Goal: Information Seeking & Learning: Learn about a topic

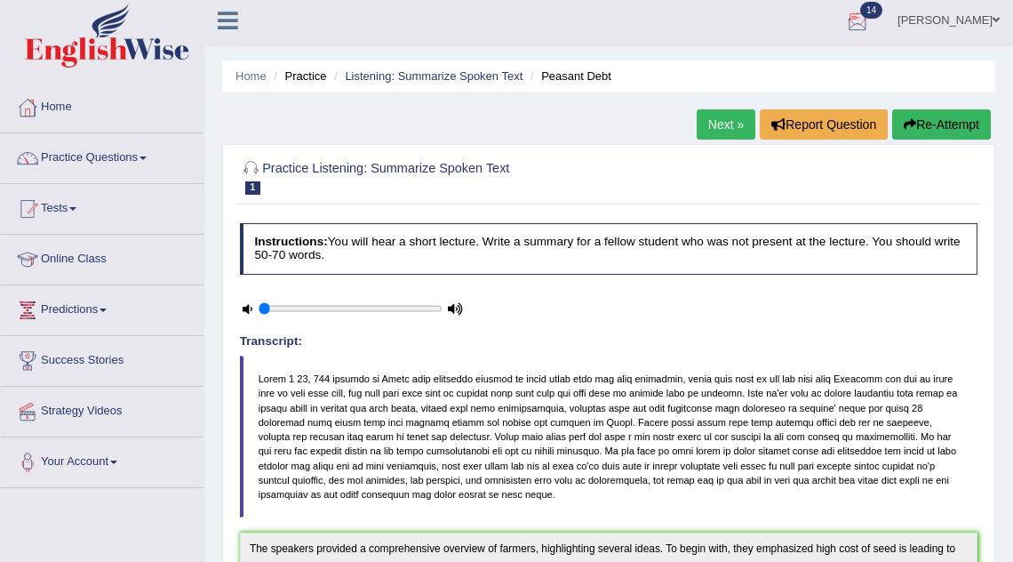
click at [711, 125] on link "Next »" at bounding box center [726, 124] width 59 height 30
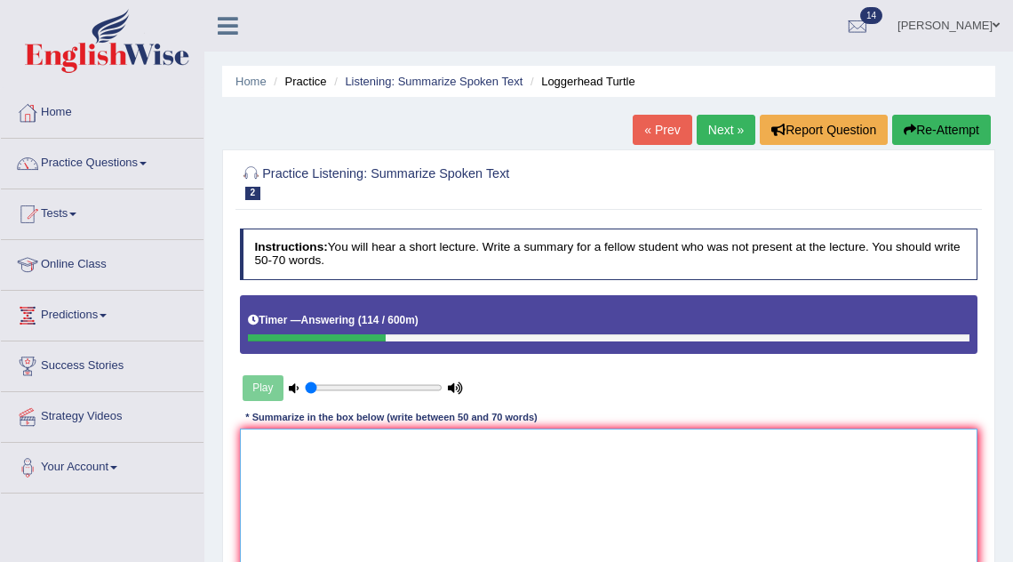
click at [384, 480] on textarea at bounding box center [609, 501] width 739 height 147
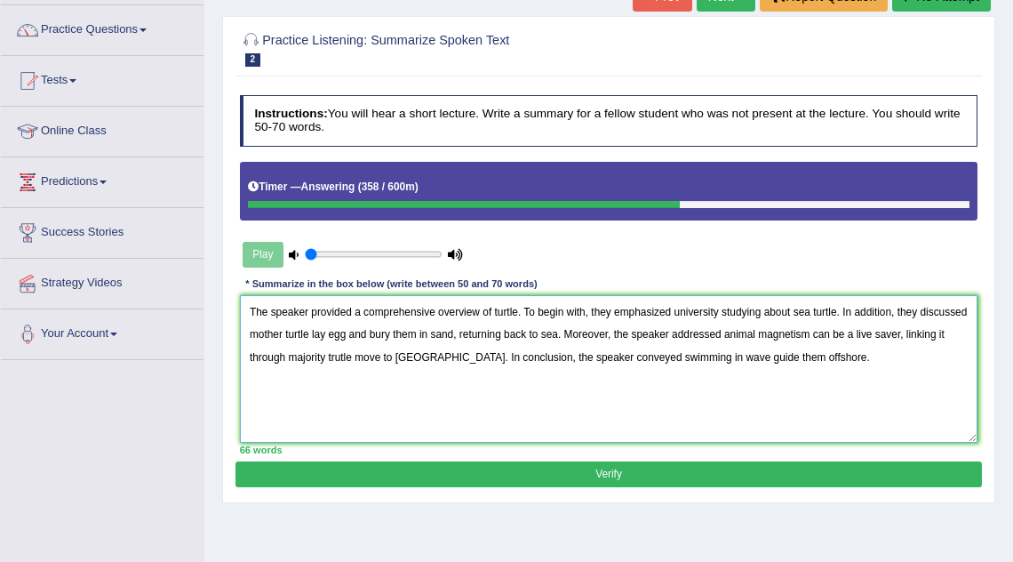
scroll to position [132, 0]
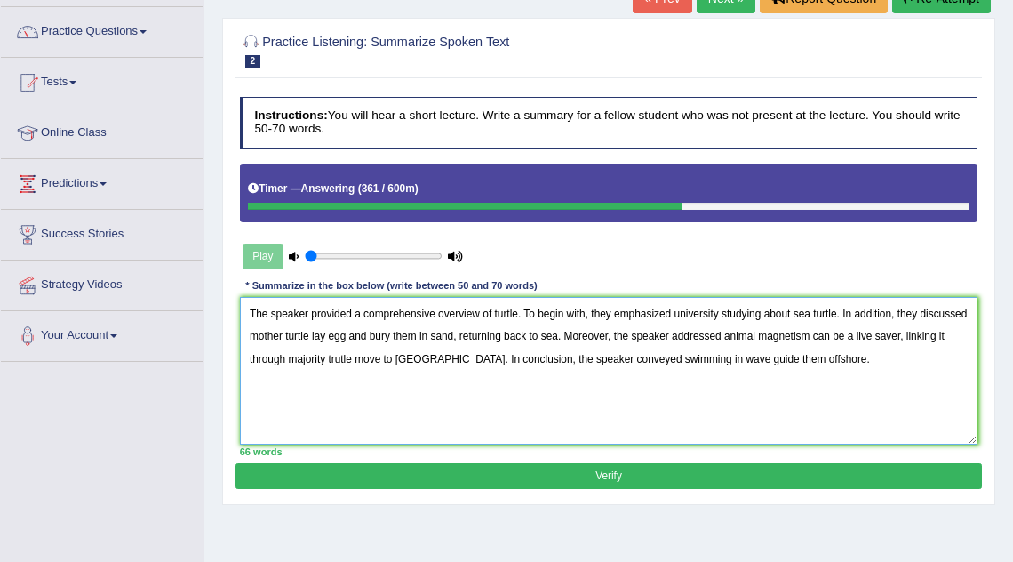
click at [842, 311] on textarea "The speaker provided a comprehensive overview of turtle. To begin with, they em…" at bounding box center [609, 370] width 739 height 147
click at [519, 313] on textarea "The speaker provided a comprehensive overview of turtle. To begin with, they em…" at bounding box center [609, 370] width 739 height 147
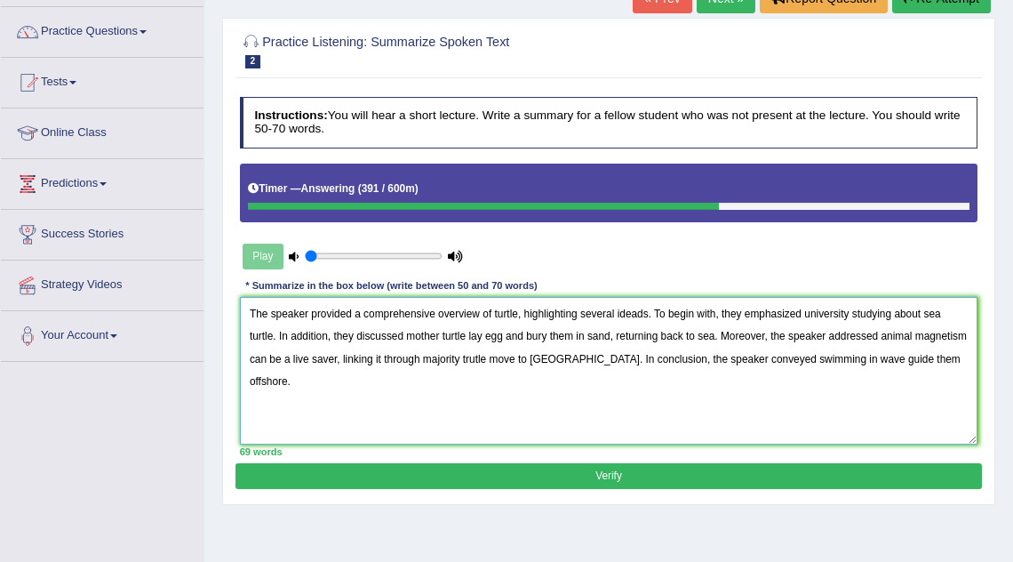
type textarea "The speaker provided a comprehensive overview of turtle, highlighting several i…"
click at [506, 471] on button "Verify" at bounding box center [609, 476] width 746 height 26
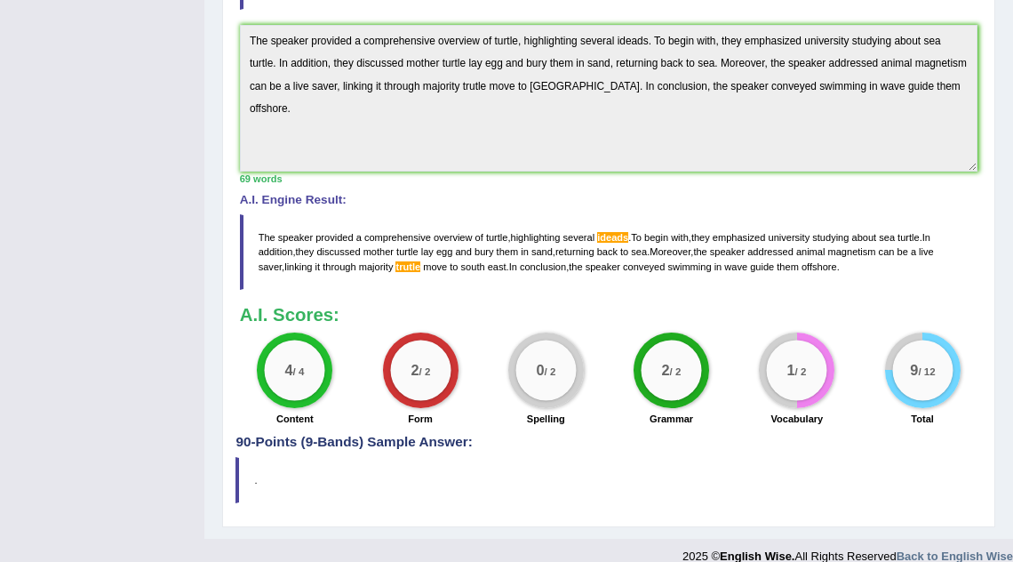
scroll to position [544, 0]
